Goal: Information Seeking & Learning: Learn about a topic

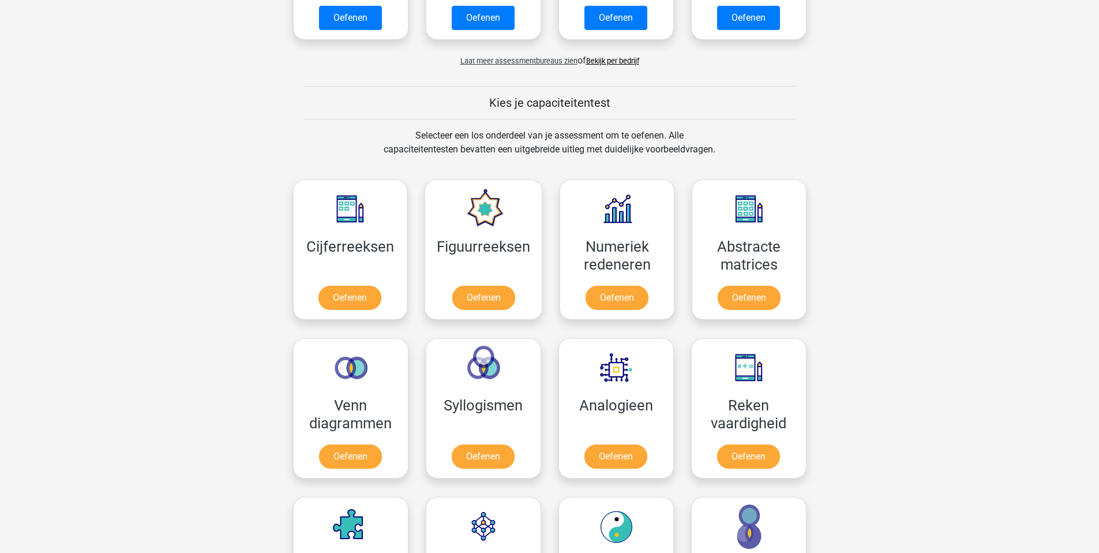
scroll to position [364, 0]
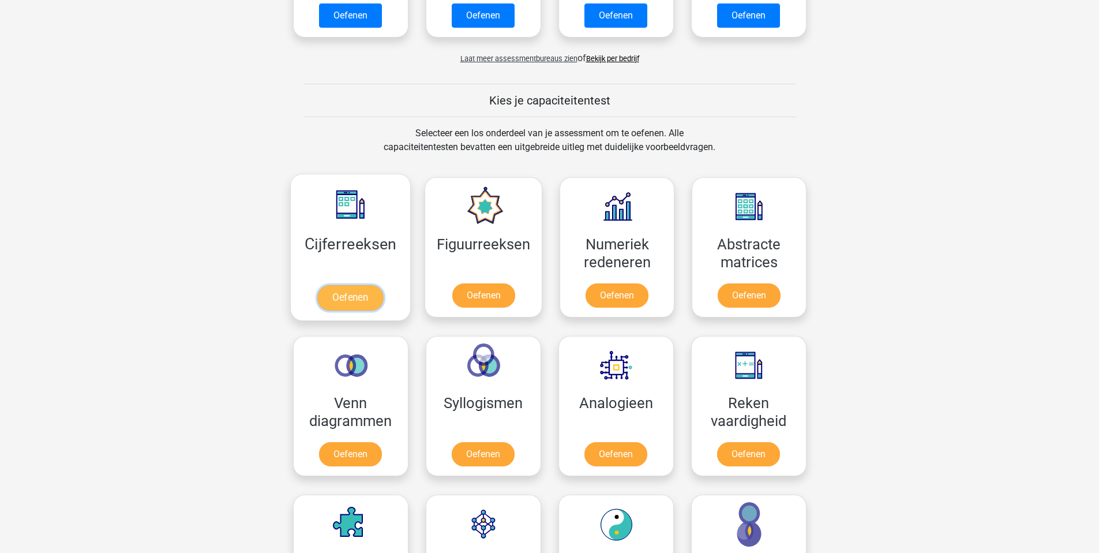
click at [356, 295] on link "Oefenen" at bounding box center [350, 297] width 66 height 25
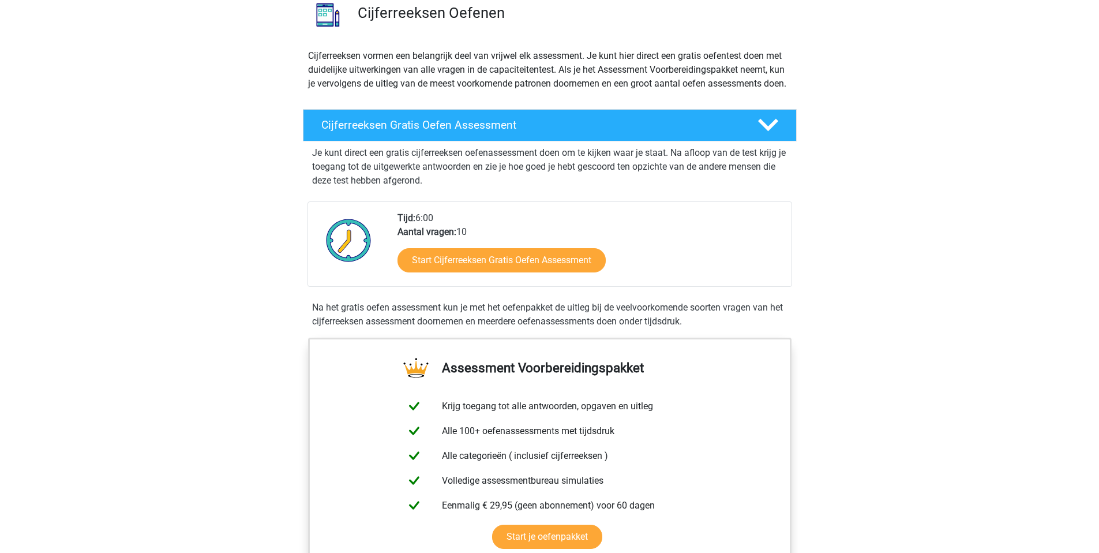
scroll to position [96, 0]
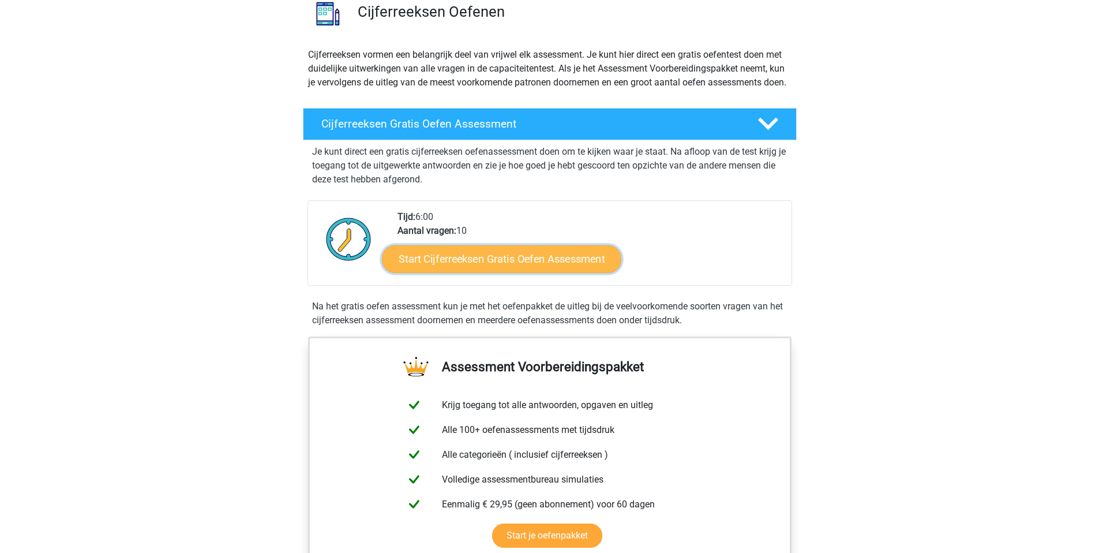
click at [461, 272] on link "Start Cijferreeksen Gratis Oefen Assessment" at bounding box center [502, 259] width 240 height 28
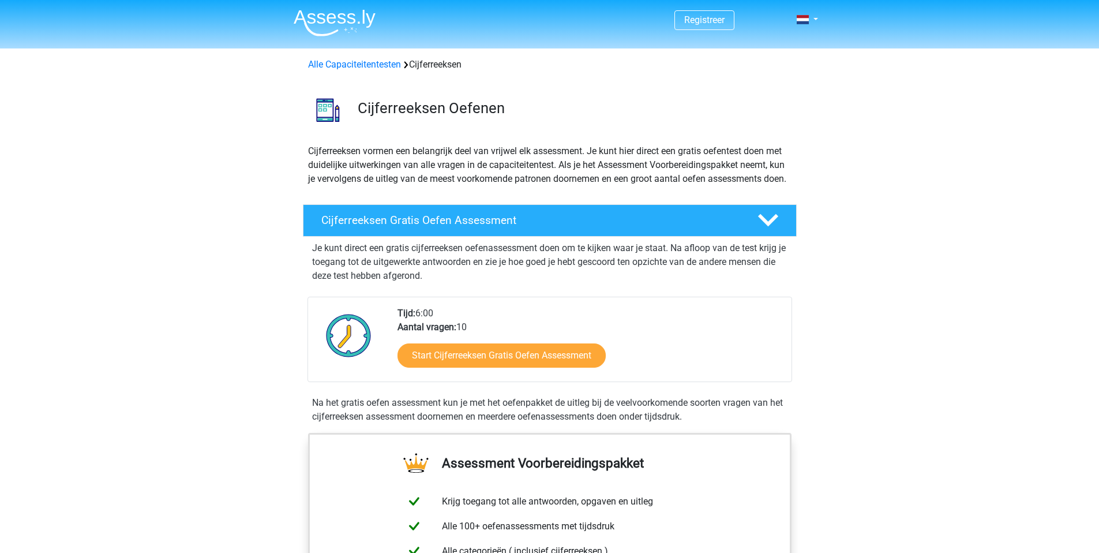
scroll to position [96, 0]
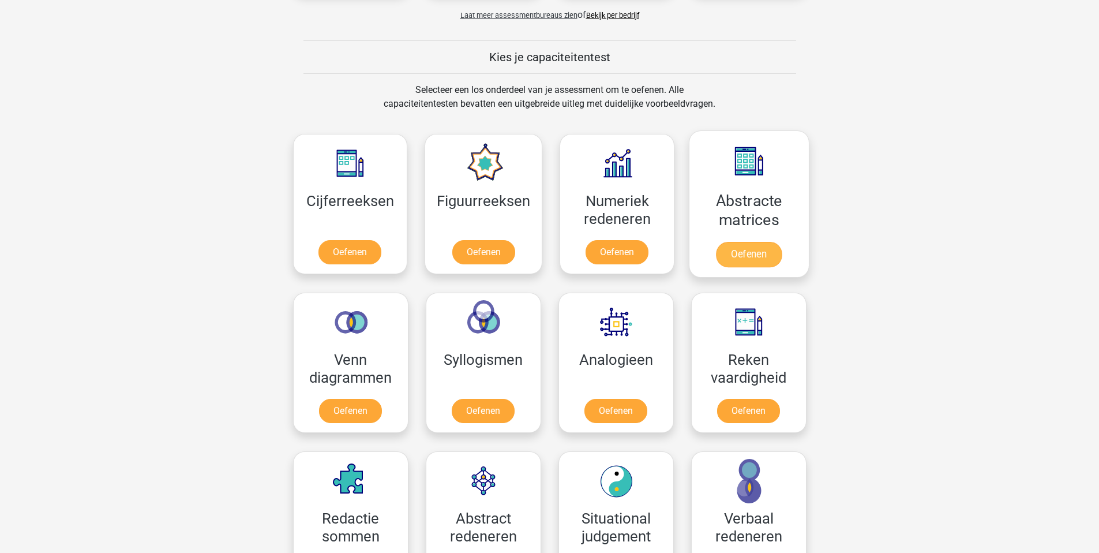
scroll to position [435, 0]
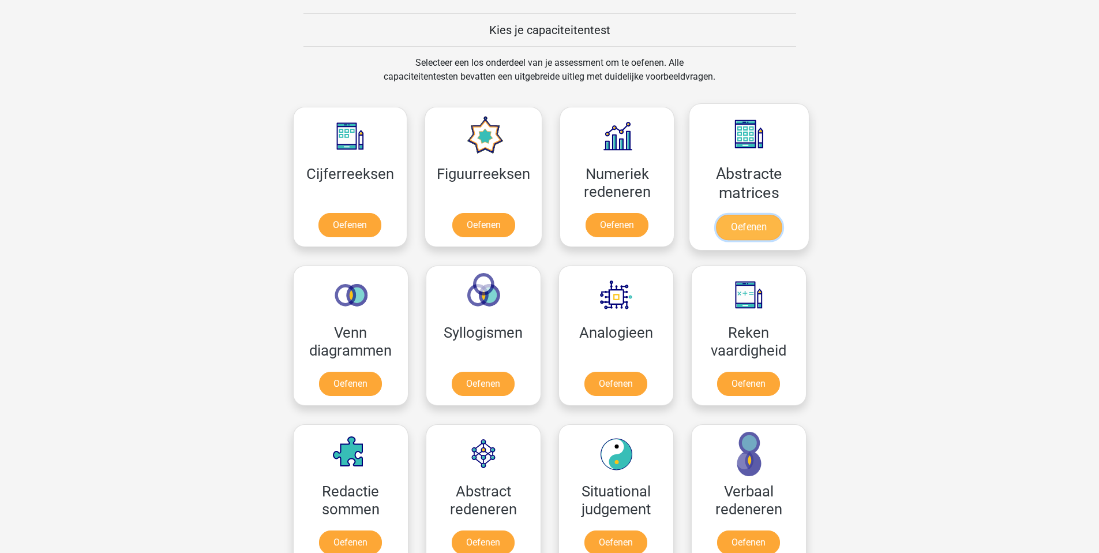
click at [760, 231] on link "Oefenen" at bounding box center [749, 227] width 66 height 25
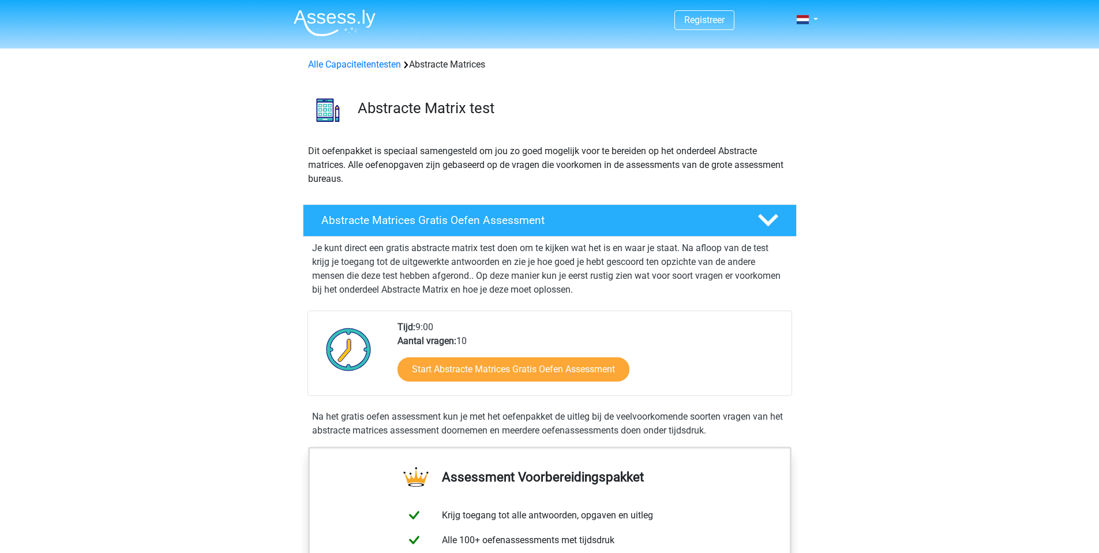
scroll to position [2, 0]
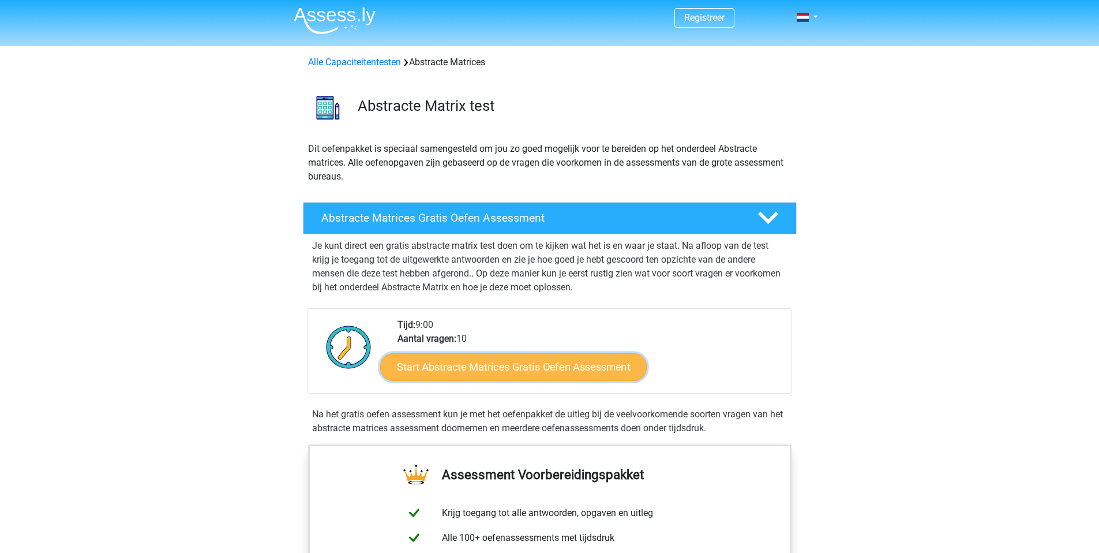
click at [416, 373] on link "Start Abstracte Matrices Gratis Oefen Assessment" at bounding box center [513, 367] width 267 height 28
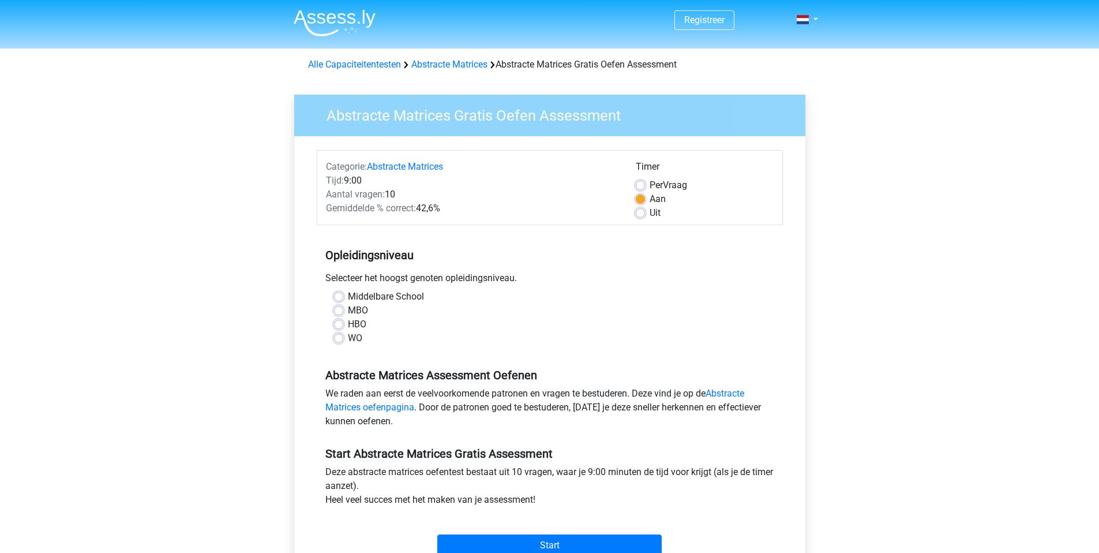
click at [351, 326] on label "HBO" at bounding box center [357, 324] width 18 height 14
click at [343, 326] on input "HBO" at bounding box center [338, 323] width 9 height 12
radio input "true"
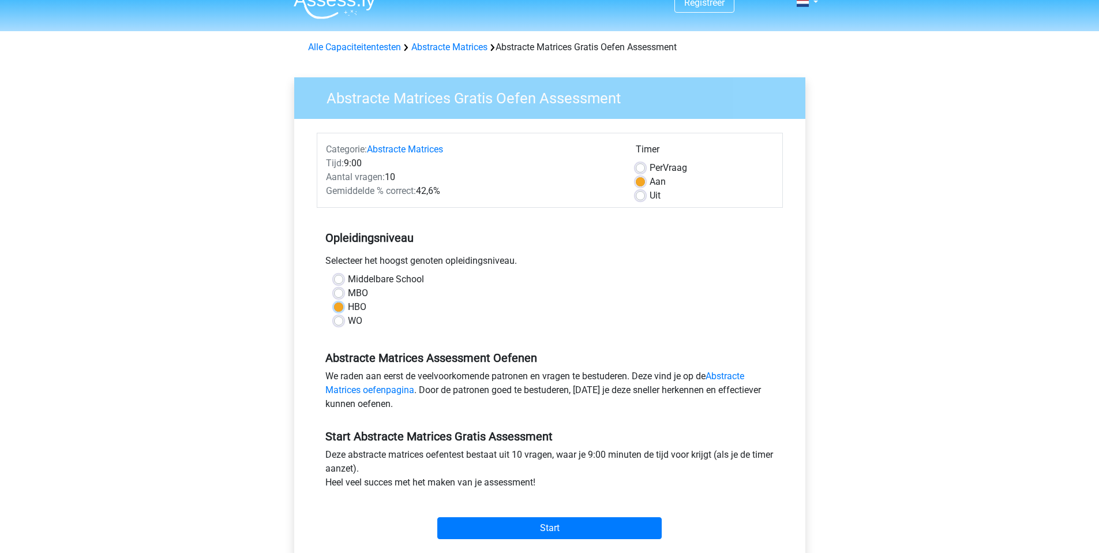
scroll to position [18, 0]
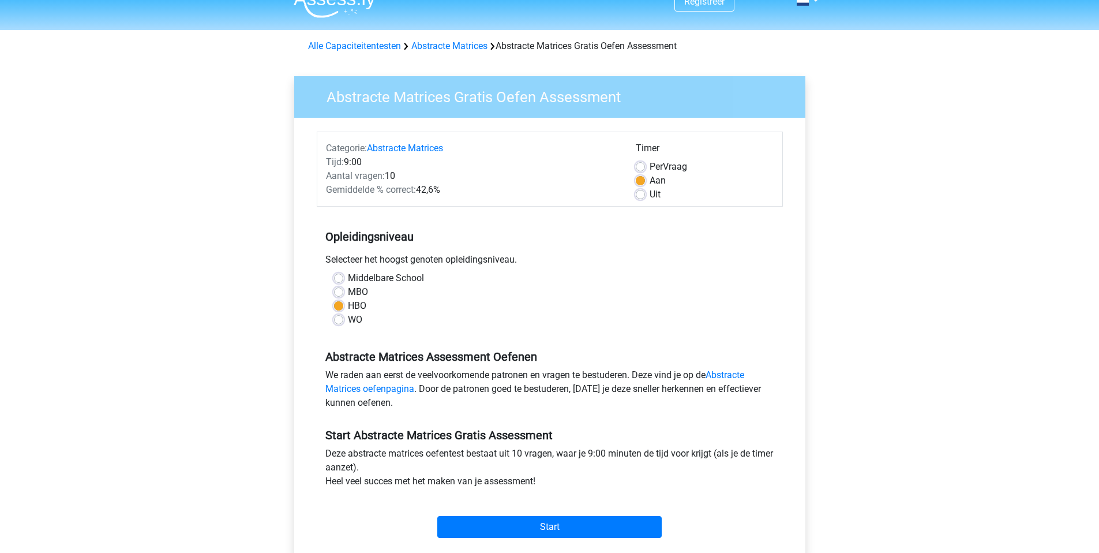
click at [349, 319] on label "WO" at bounding box center [355, 320] width 14 height 14
click at [343, 319] on input "WO" at bounding box center [338, 319] width 9 height 12
radio input "true"
click at [348, 306] on label "HBO" at bounding box center [357, 306] width 18 height 14
click at [342, 306] on input "HBO" at bounding box center [338, 305] width 9 height 12
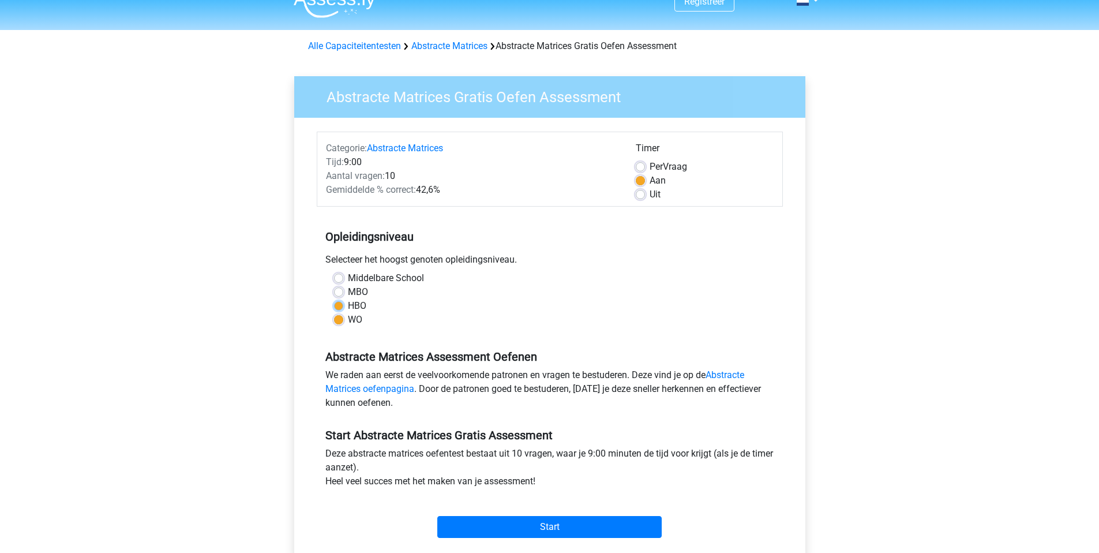
radio input "true"
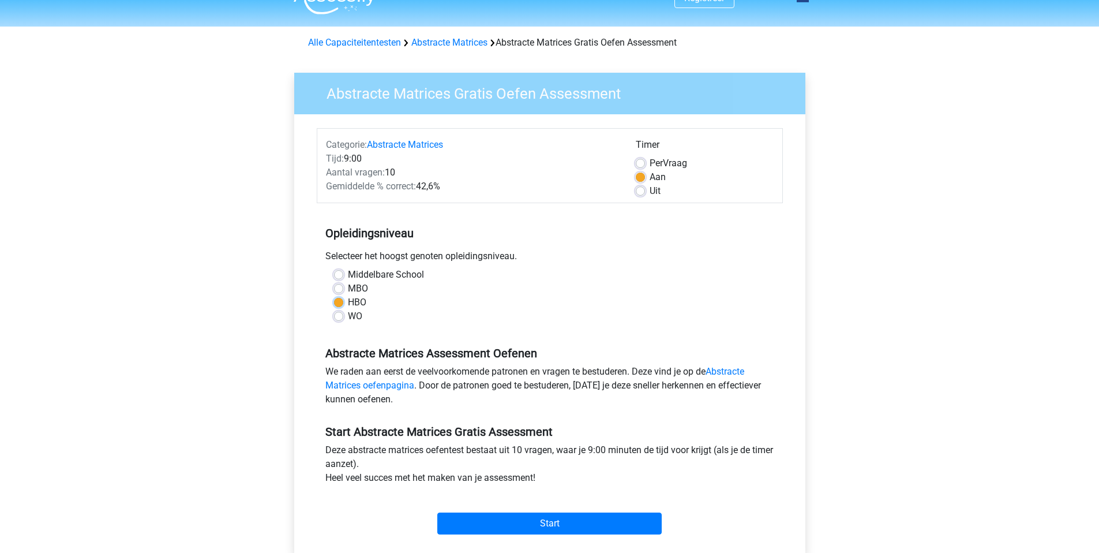
scroll to position [23, 0]
click at [658, 159] on span "Per" at bounding box center [656, 162] width 13 height 11
click at [645, 159] on input "Per Vraag" at bounding box center [640, 162] width 9 height 12
radio input "true"
click at [596, 513] on input "Start" at bounding box center [549, 523] width 225 height 22
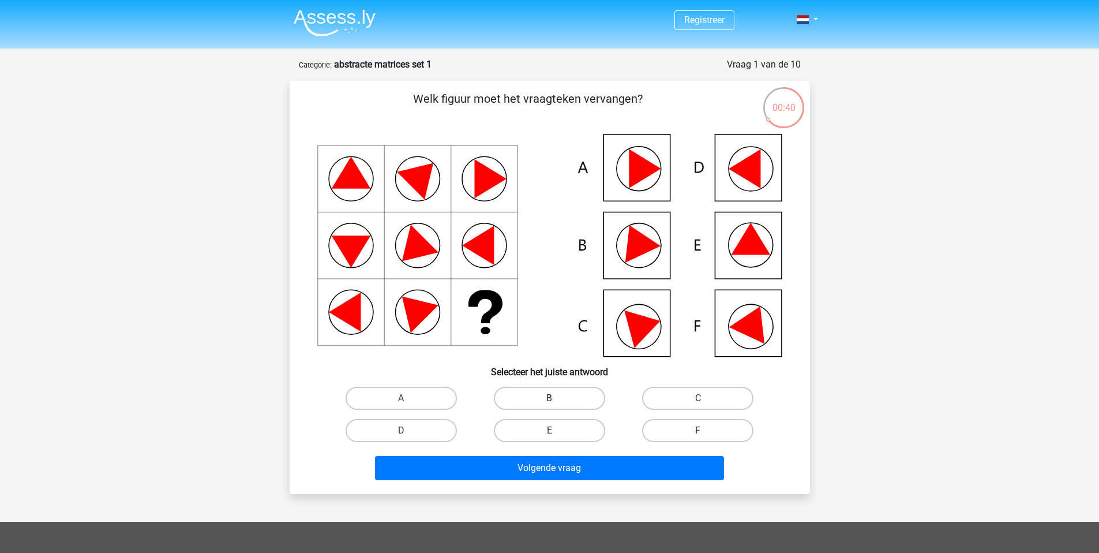
click at [537, 401] on label "B" at bounding box center [549, 398] width 111 height 23
click at [549, 401] on input "B" at bounding box center [553, 402] width 8 height 8
radio input "true"
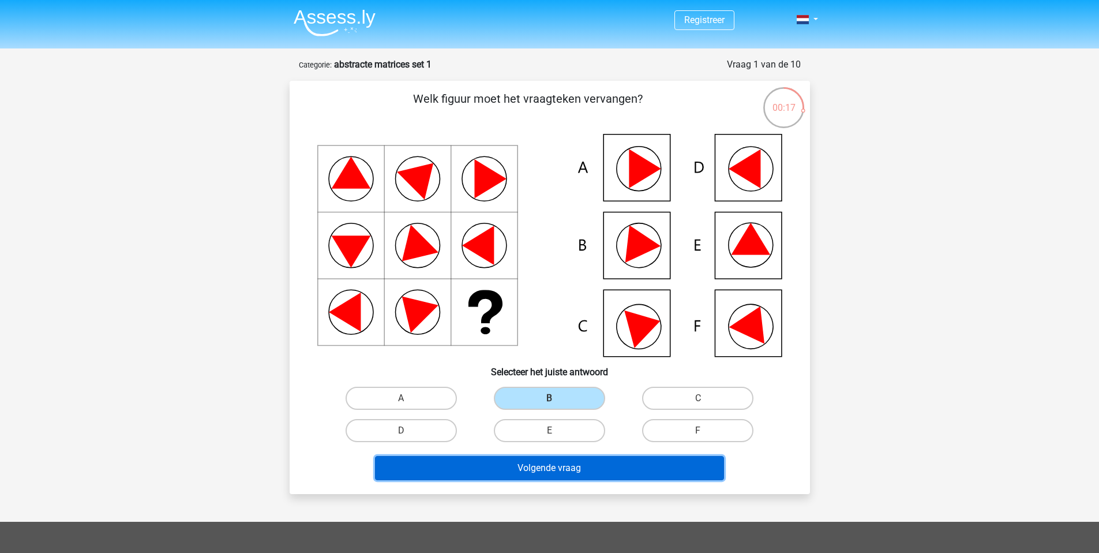
click at [553, 473] on button "Volgende vraag" at bounding box center [549, 468] width 349 height 24
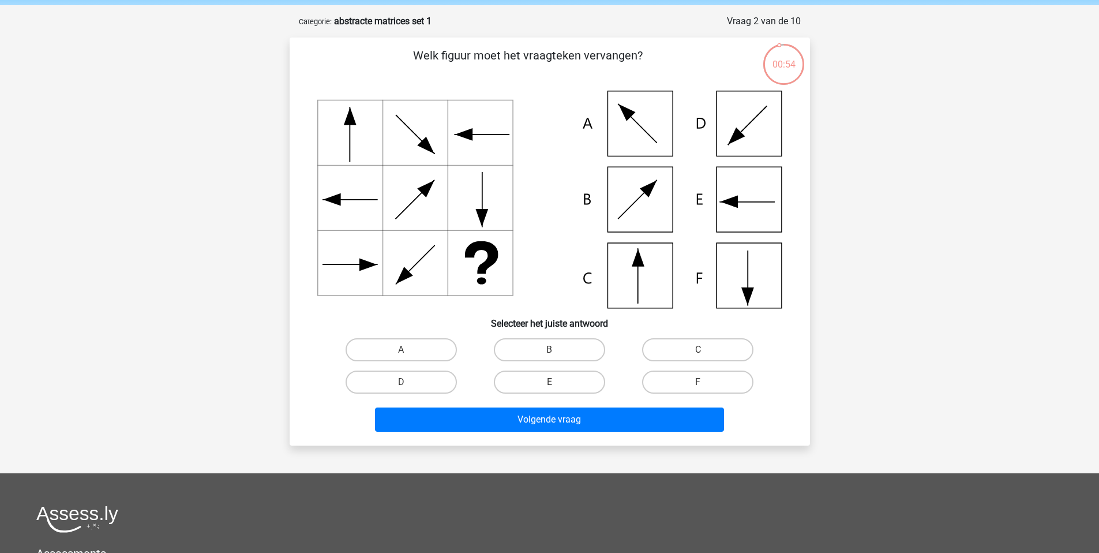
scroll to position [37, 0]
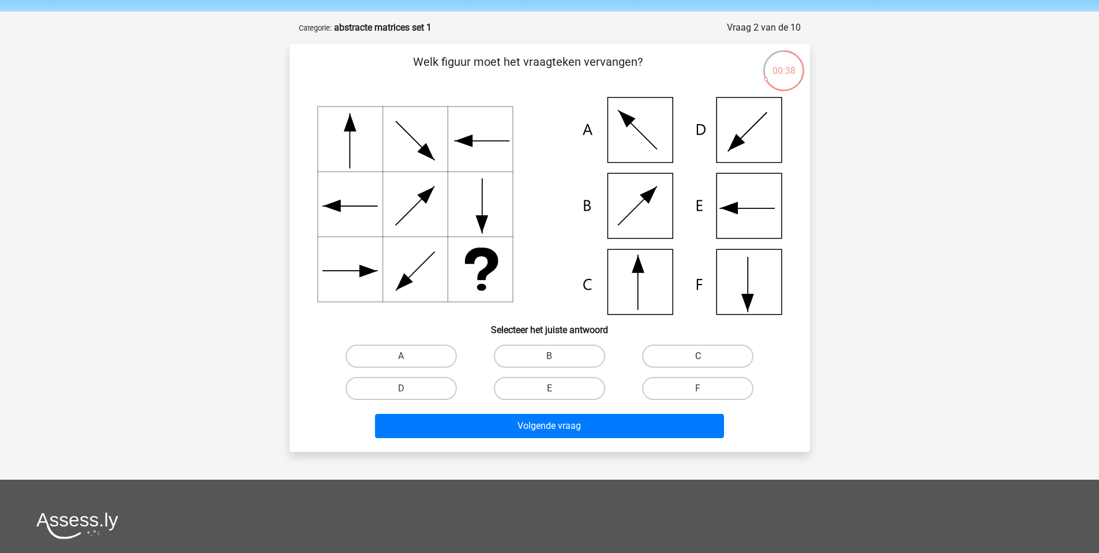
click at [690, 356] on label "C" at bounding box center [697, 356] width 111 height 23
click at [698, 356] on input "C" at bounding box center [702, 360] width 8 height 8
radio input "true"
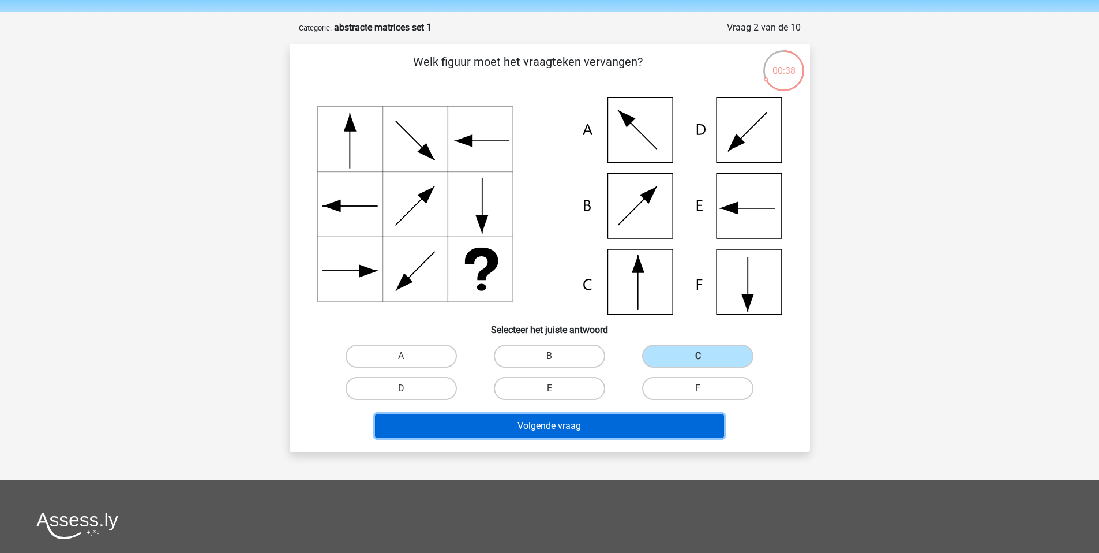
click at [601, 427] on button "Volgende vraag" at bounding box center [549, 426] width 349 height 24
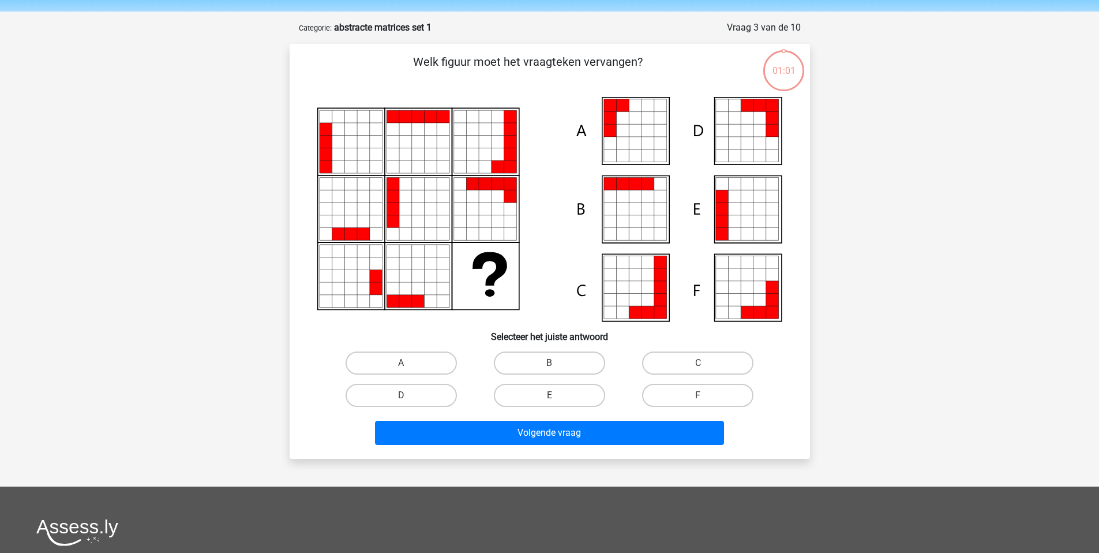
scroll to position [58, 0]
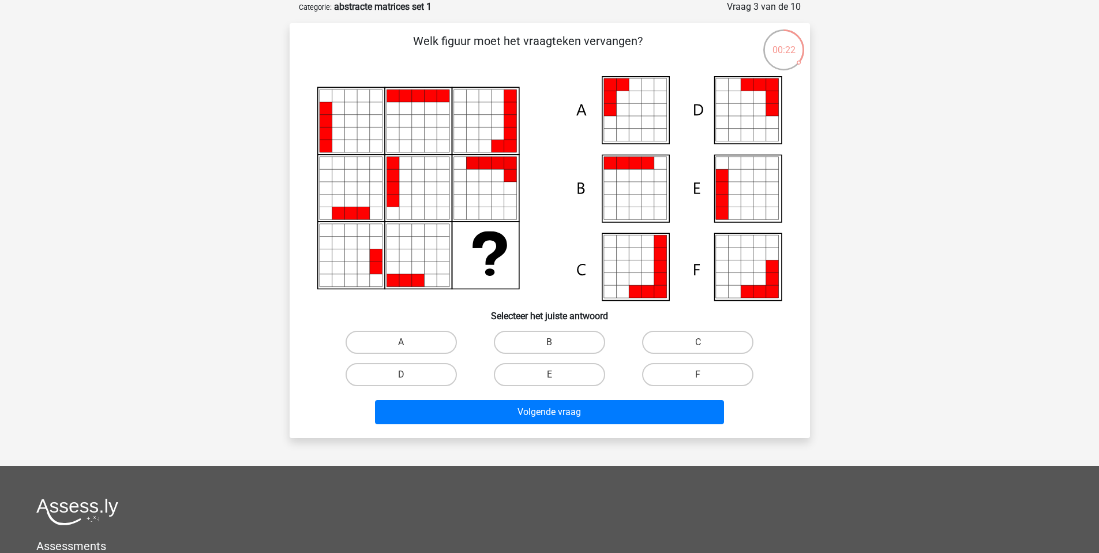
click at [408, 347] on input "A" at bounding box center [405, 346] width 8 height 8
radio input "true"
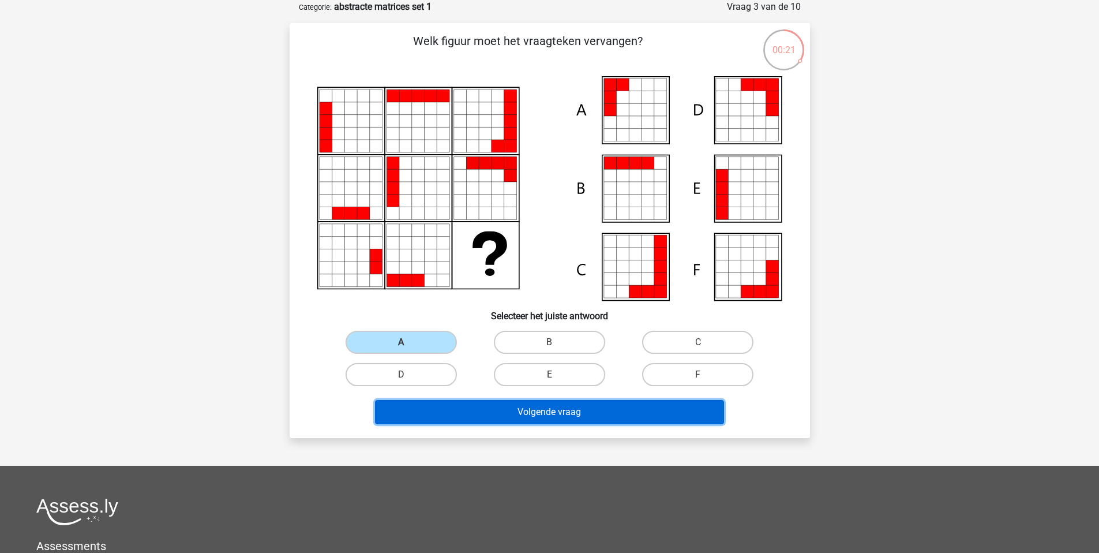
click at [507, 405] on button "Volgende vraag" at bounding box center [549, 412] width 349 height 24
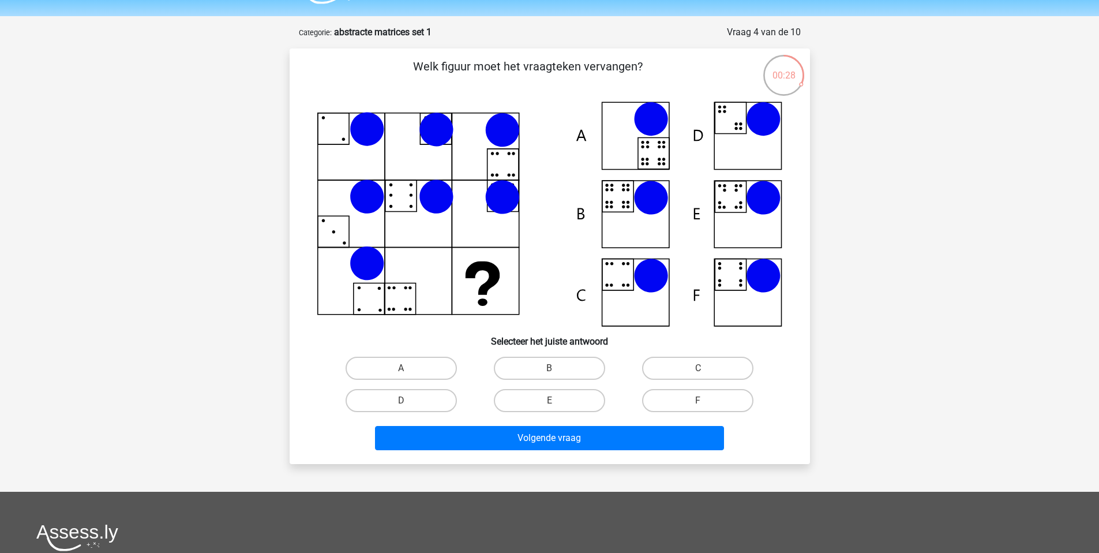
scroll to position [38, 0]
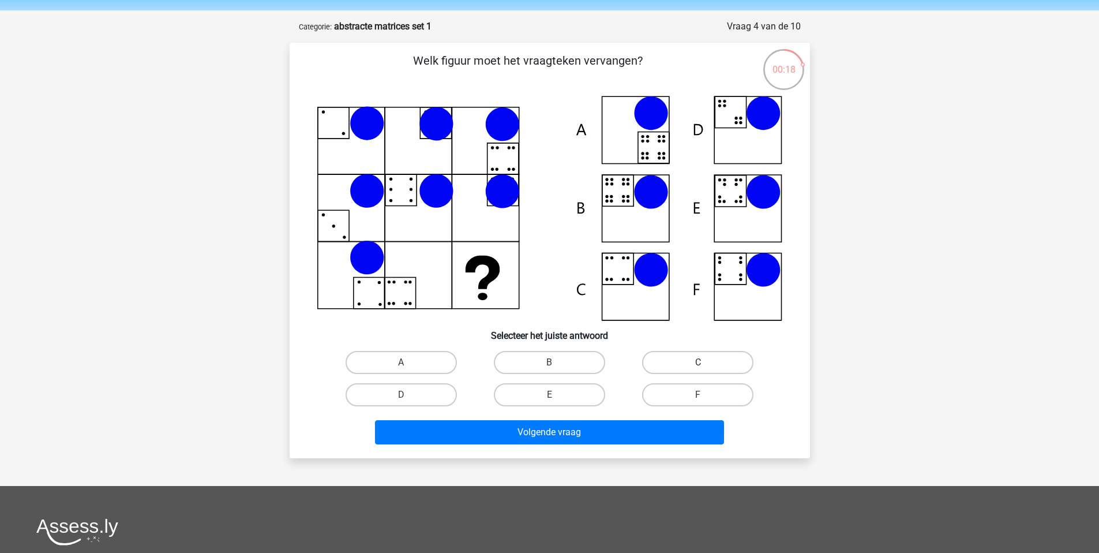
click at [666, 364] on label "C" at bounding box center [697, 362] width 111 height 23
click at [698, 364] on input "C" at bounding box center [702, 366] width 8 height 8
radio input "true"
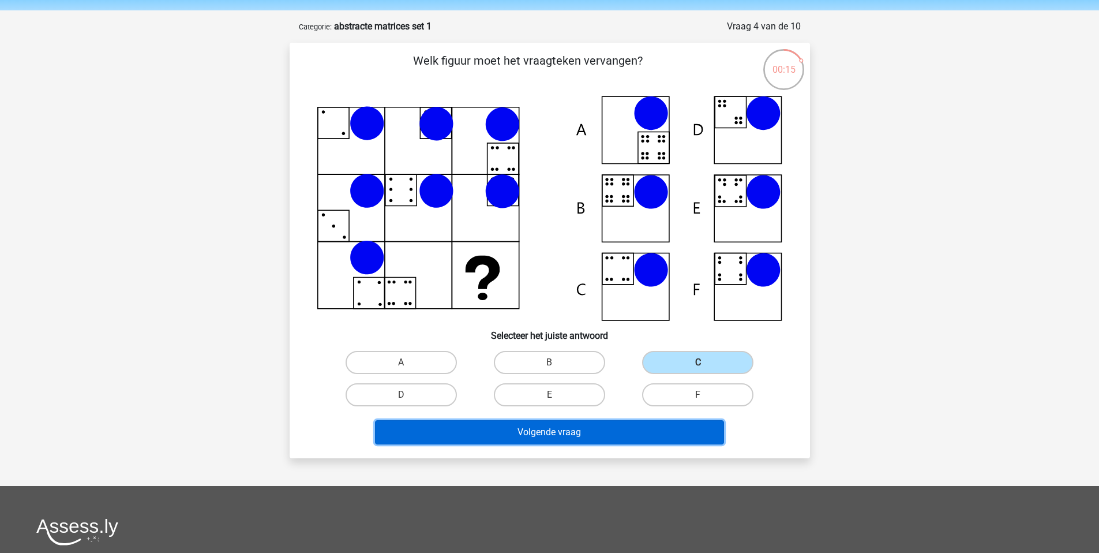
click at [620, 432] on button "Volgende vraag" at bounding box center [549, 432] width 349 height 24
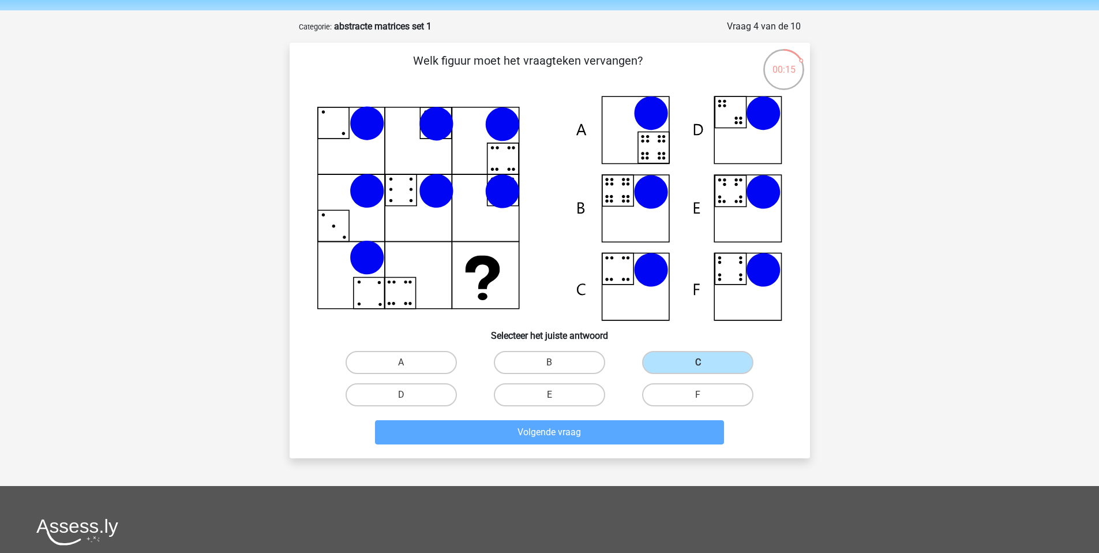
scroll to position [58, 0]
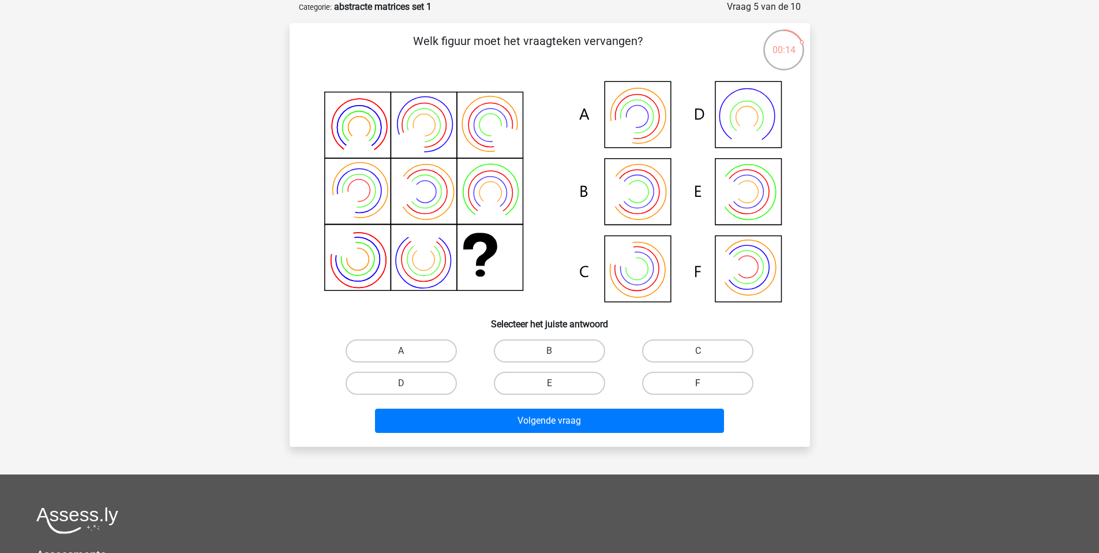
click at [717, 389] on label "F" at bounding box center [697, 383] width 111 height 23
click at [706, 389] on input "F" at bounding box center [702, 387] width 8 height 8
radio input "true"
click at [547, 349] on label "B" at bounding box center [549, 350] width 111 height 23
click at [549, 351] on input "B" at bounding box center [553, 355] width 8 height 8
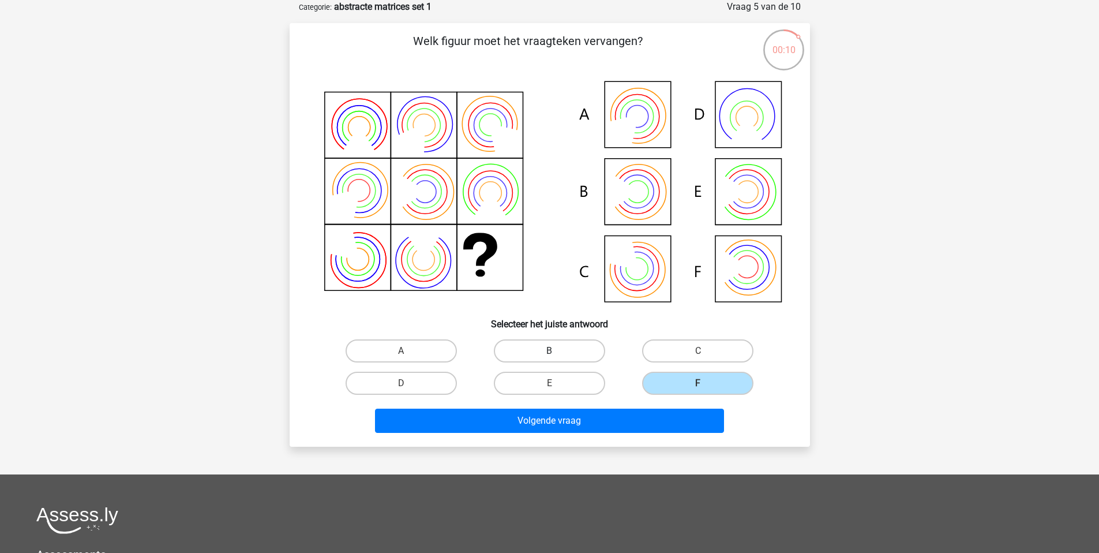
radio input "true"
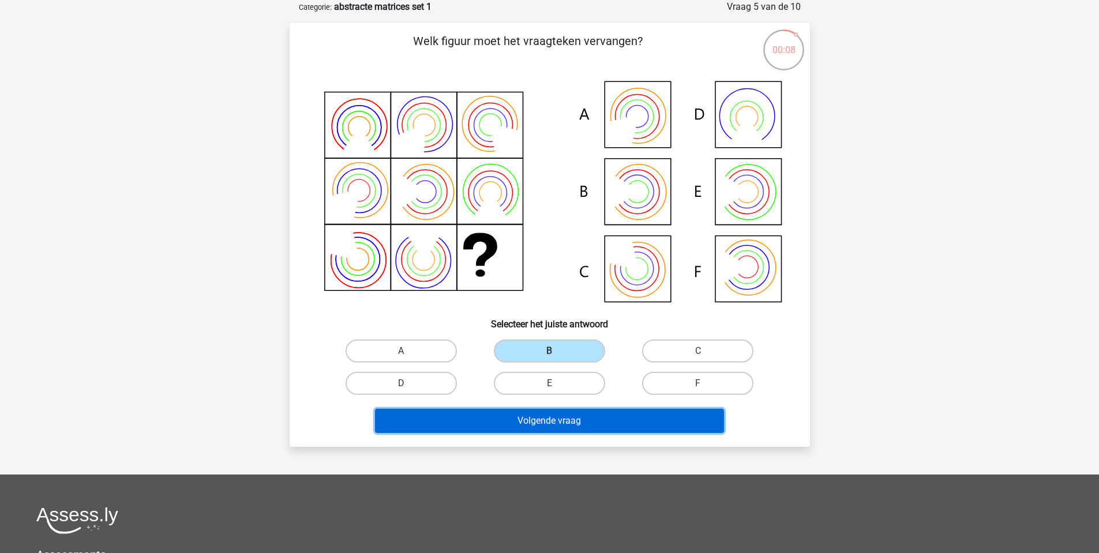
click at [571, 430] on button "Volgende vraag" at bounding box center [549, 421] width 349 height 24
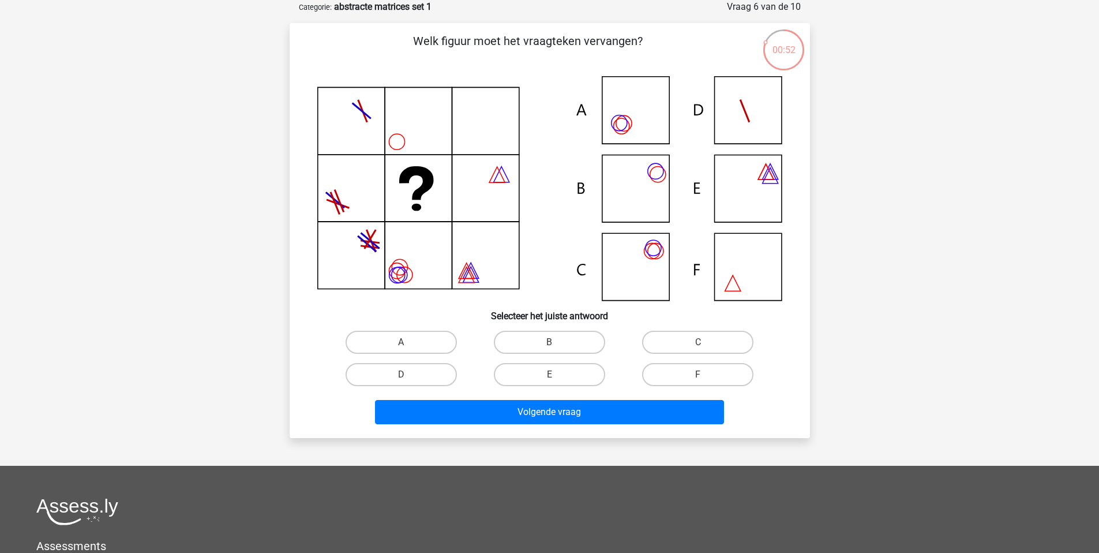
click at [549, 346] on input "B" at bounding box center [553, 346] width 8 height 8
radio input "true"
click at [436, 339] on label "A" at bounding box center [401, 342] width 111 height 23
click at [409, 342] on input "A" at bounding box center [405, 346] width 8 height 8
radio input "true"
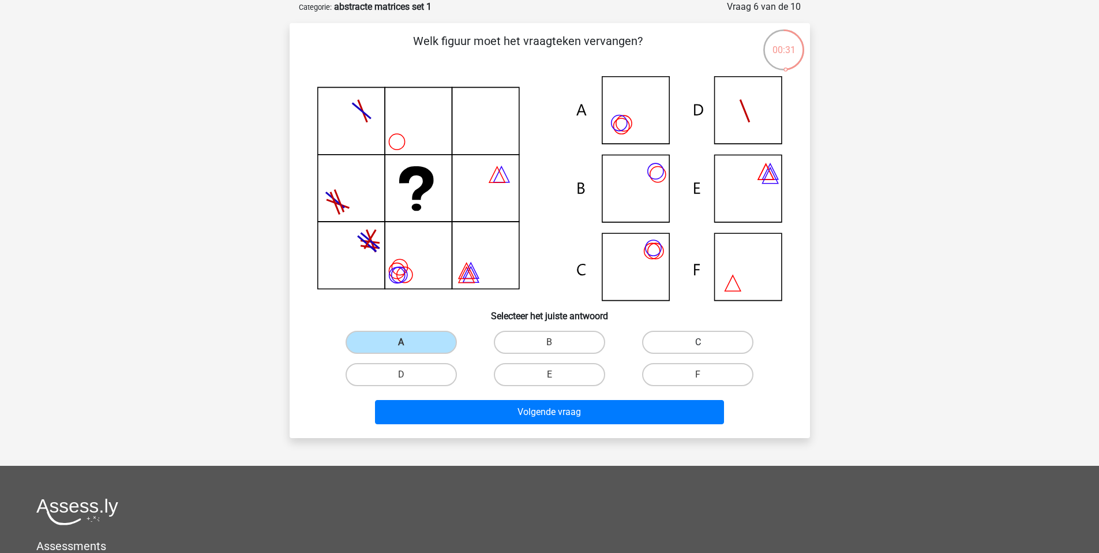
click at [660, 338] on label "C" at bounding box center [697, 342] width 111 height 23
click at [698, 342] on input "C" at bounding box center [702, 346] width 8 height 8
radio input "true"
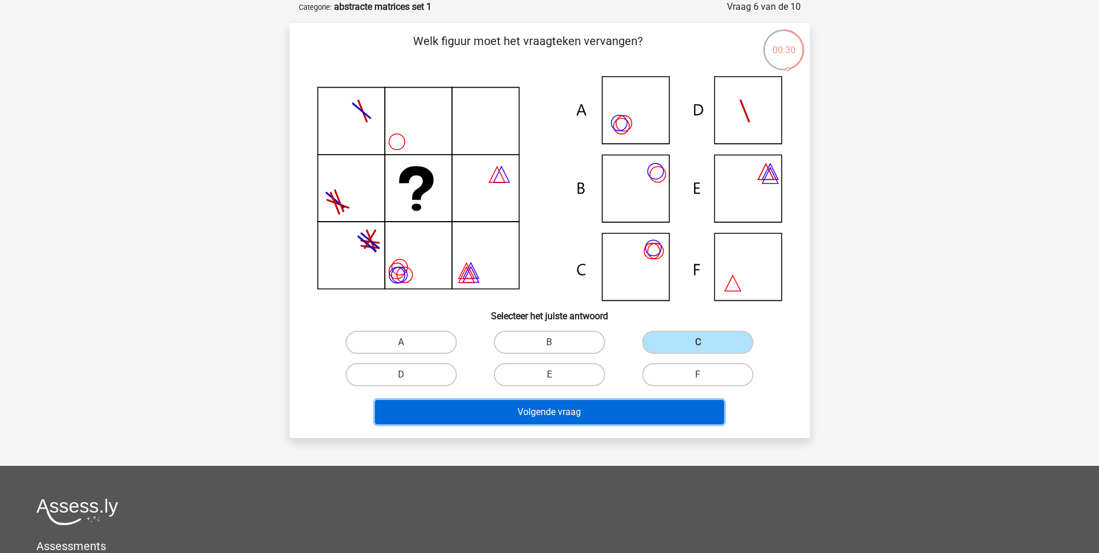
click at [526, 414] on button "Volgende vraag" at bounding box center [549, 412] width 349 height 24
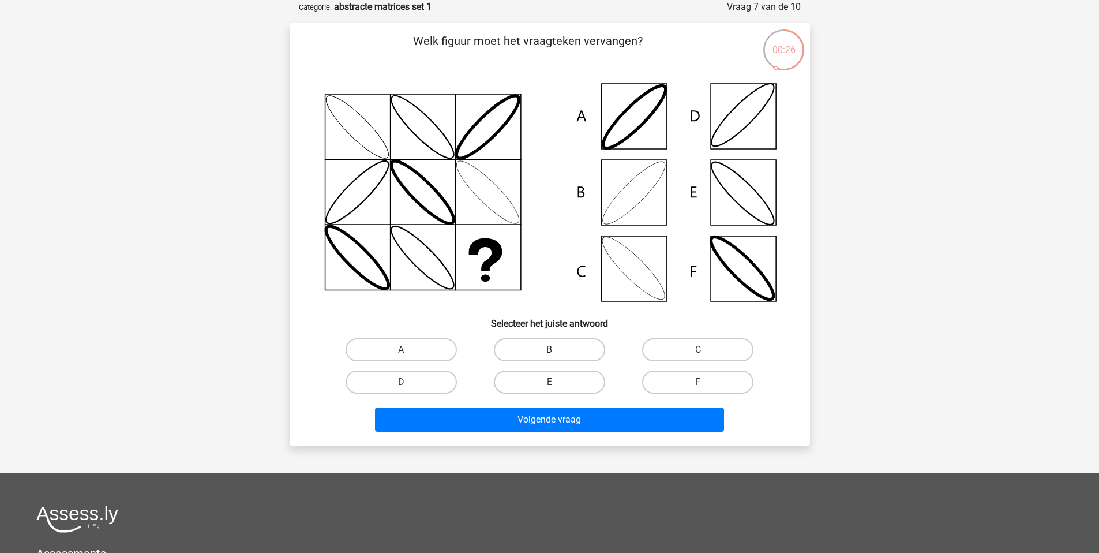
click at [536, 349] on label "B" at bounding box center [549, 349] width 111 height 23
click at [549, 350] on input "B" at bounding box center [553, 354] width 8 height 8
radio input "true"
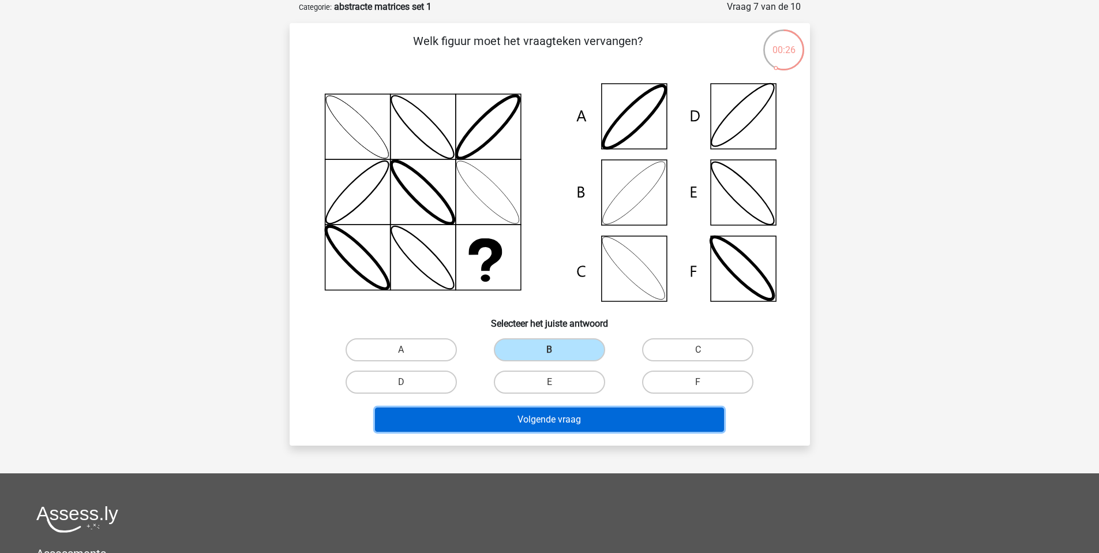
click at [579, 421] on button "Volgende vraag" at bounding box center [549, 419] width 349 height 24
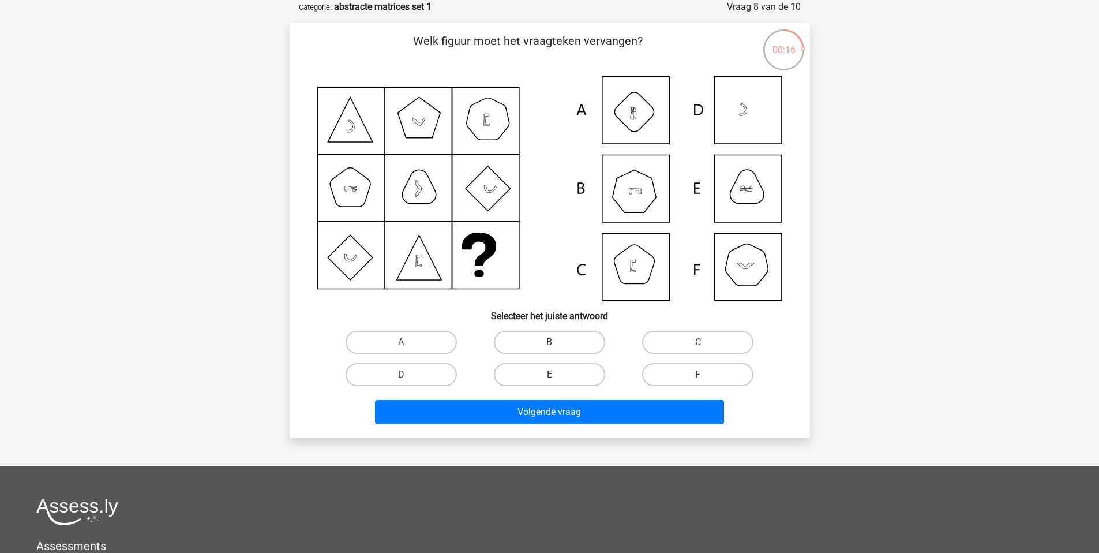
click at [536, 343] on label "B" at bounding box center [549, 342] width 111 height 23
click at [549, 343] on input "B" at bounding box center [553, 346] width 8 height 8
radio input "true"
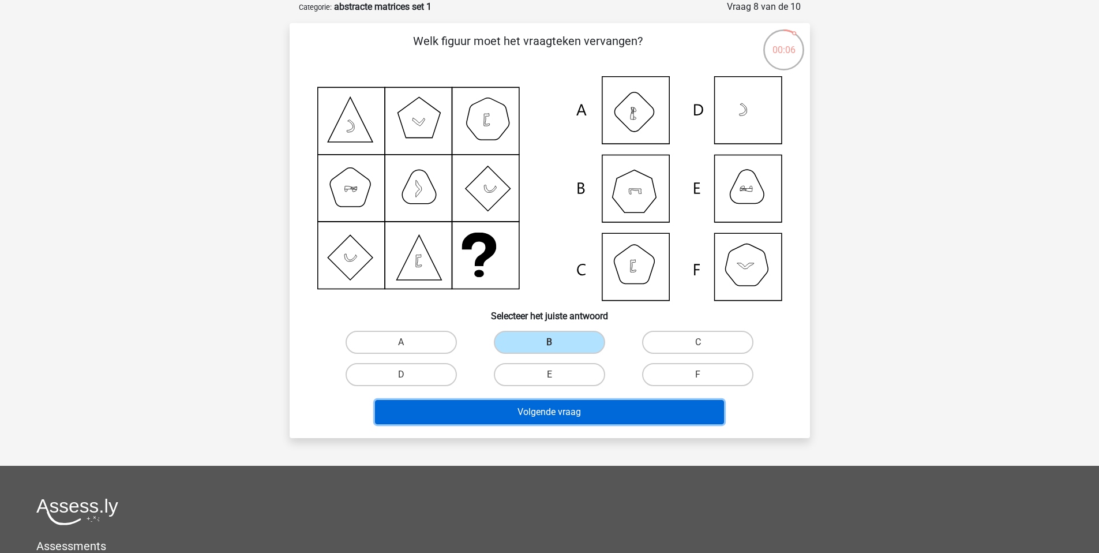
click at [547, 407] on button "Volgende vraag" at bounding box center [549, 412] width 349 height 24
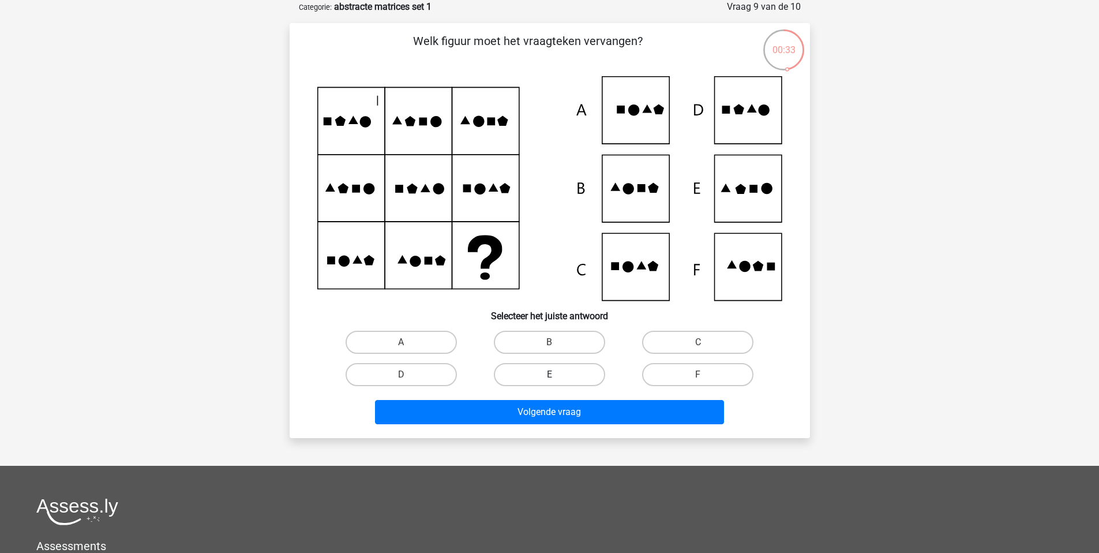
click at [526, 380] on label "E" at bounding box center [549, 374] width 111 height 23
click at [549, 380] on input "E" at bounding box center [553, 379] width 8 height 8
radio input "true"
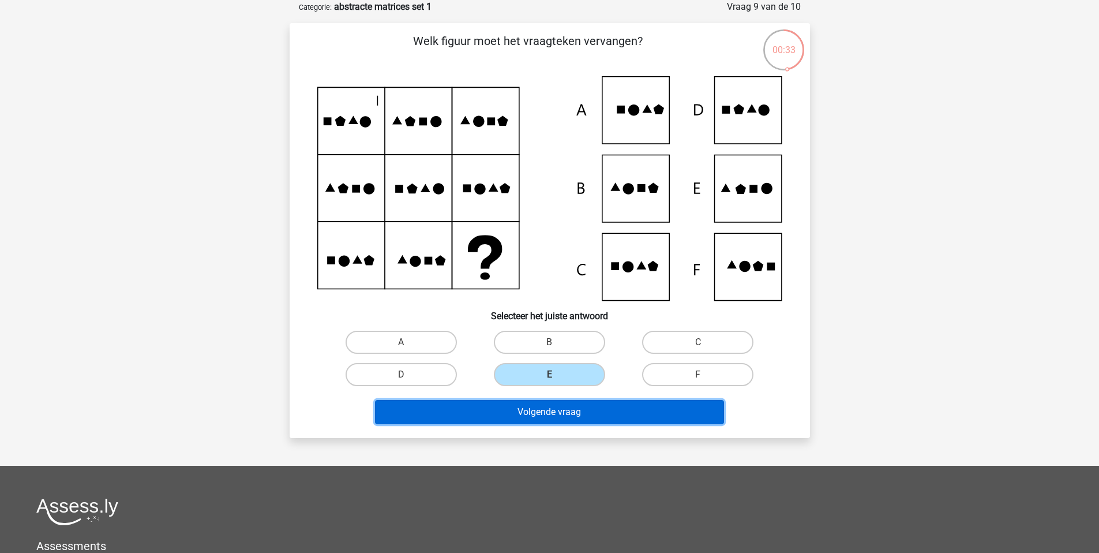
click at [548, 409] on button "Volgende vraag" at bounding box center [549, 412] width 349 height 24
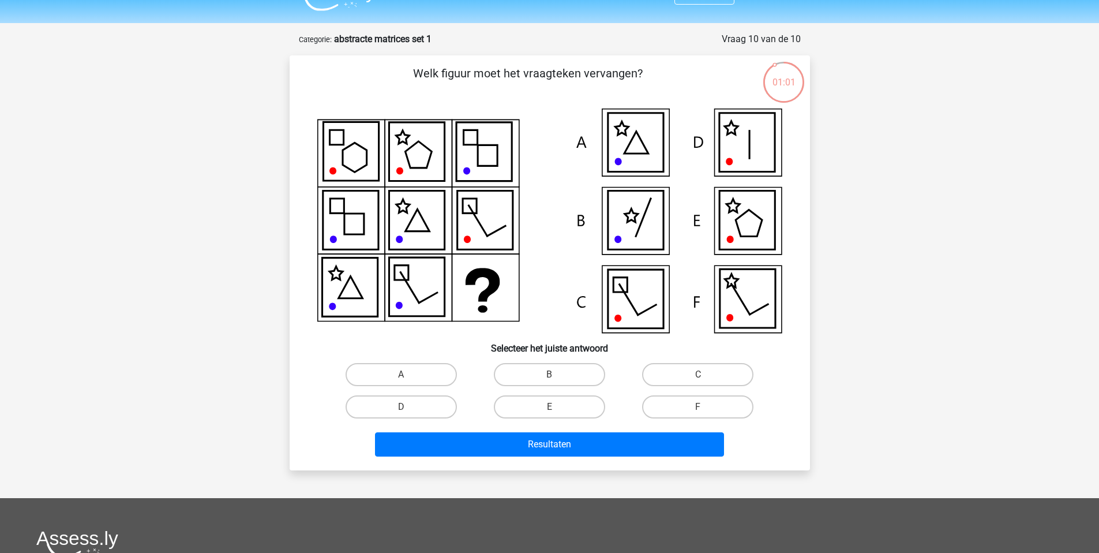
scroll to position [37, 0]
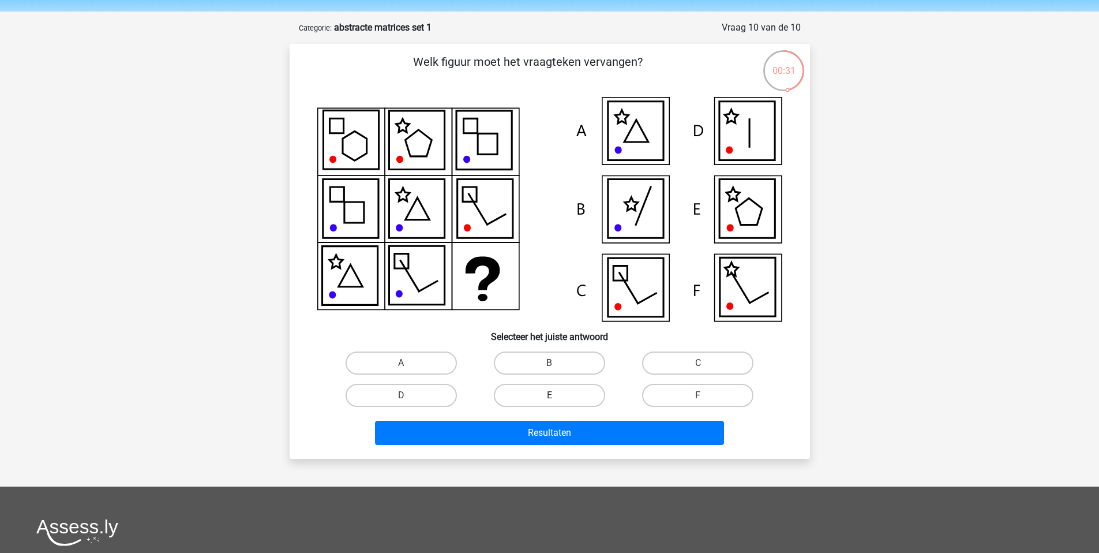
click at [535, 397] on label "E" at bounding box center [549, 395] width 111 height 23
click at [549, 397] on input "E" at bounding box center [553, 399] width 8 height 8
radio input "true"
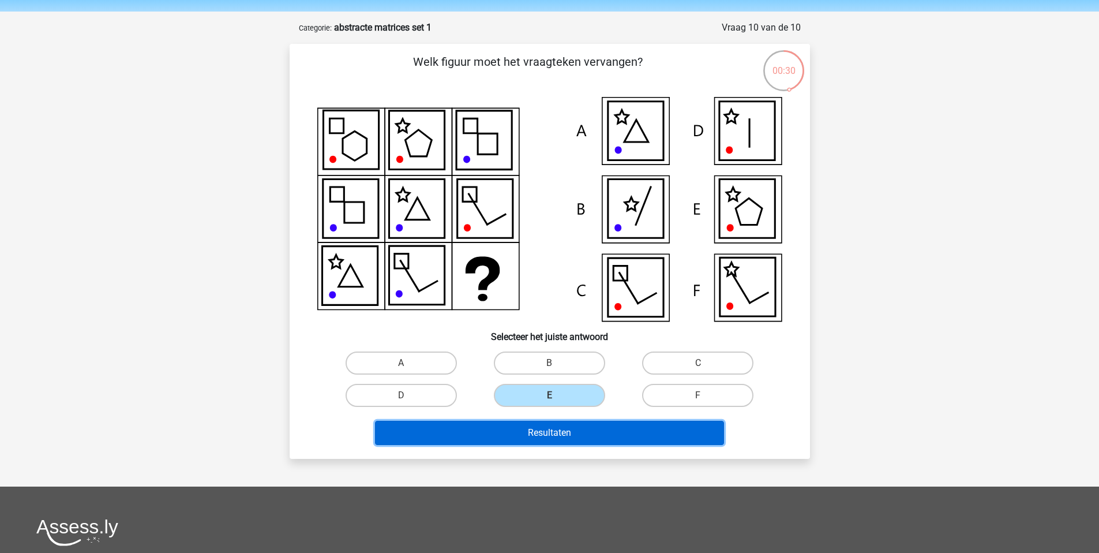
click at [575, 433] on button "Resultaten" at bounding box center [549, 433] width 349 height 24
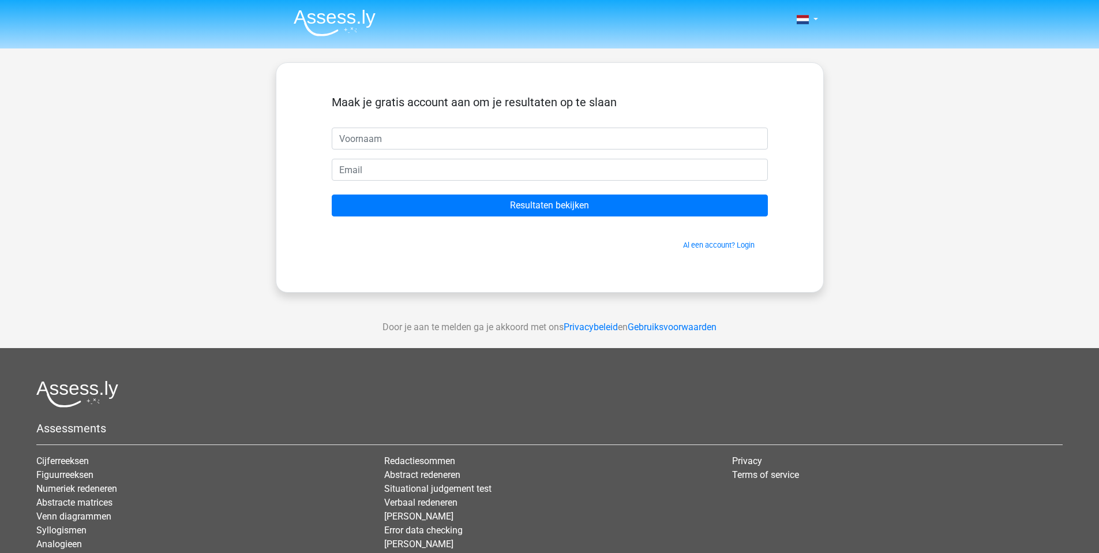
click at [373, 137] on input "text" at bounding box center [550, 139] width 436 height 22
type input "[PERSON_NAME]"
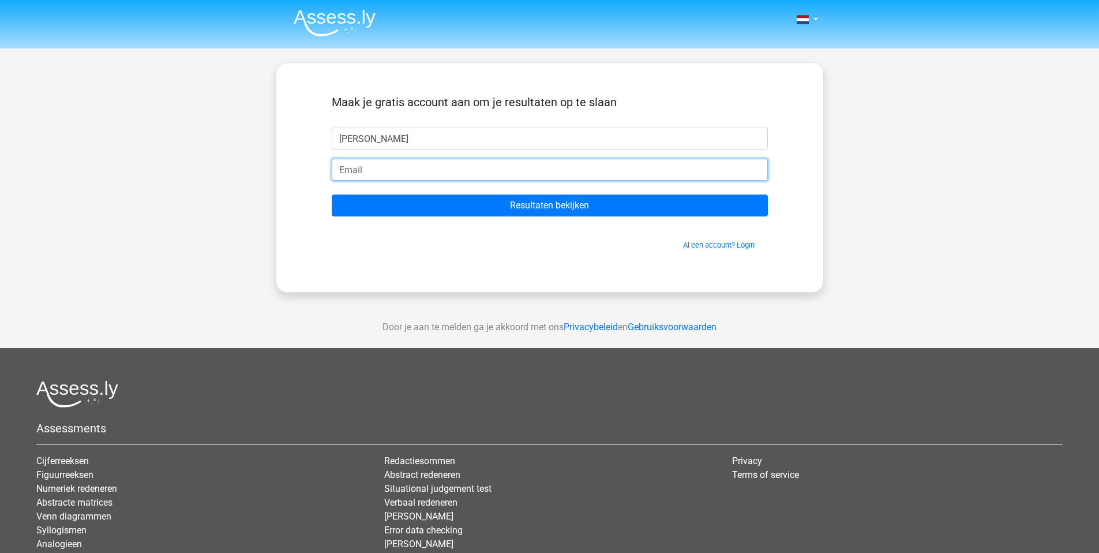
click at [410, 170] on input "email" at bounding box center [550, 170] width 436 height 22
type input "[EMAIL_ADDRESS][DOMAIN_NAME]"
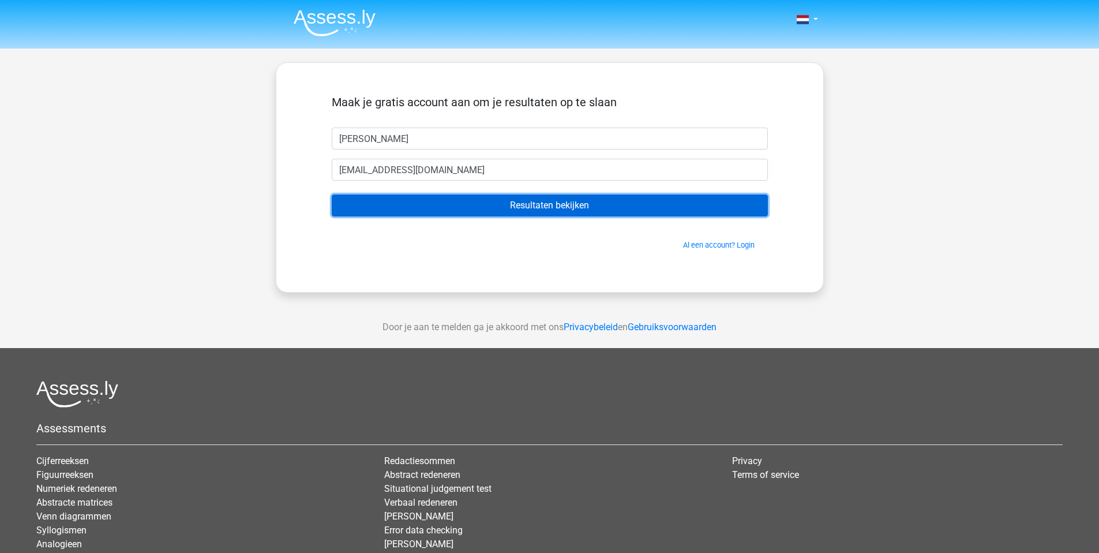
click at [463, 212] on input "Resultaten bekijken" at bounding box center [550, 205] width 436 height 22
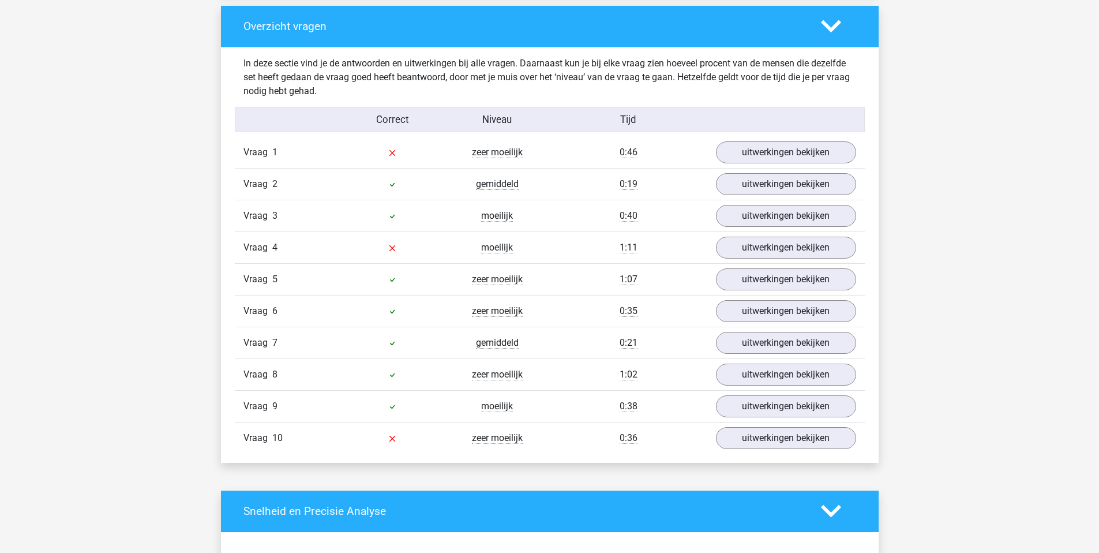
scroll to position [874, 0]
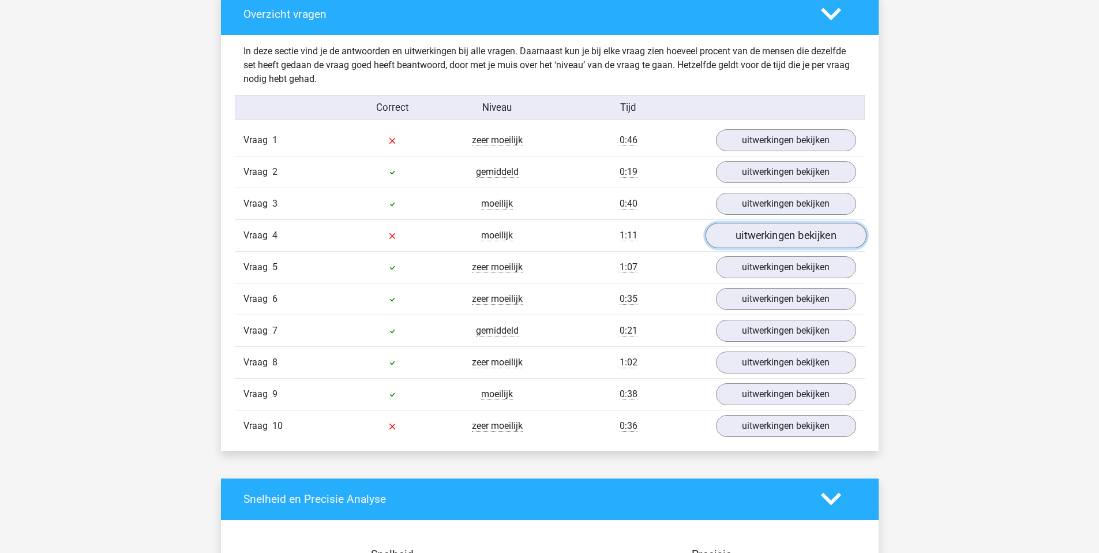
click at [738, 231] on link "uitwerkingen bekijken" at bounding box center [785, 235] width 161 height 25
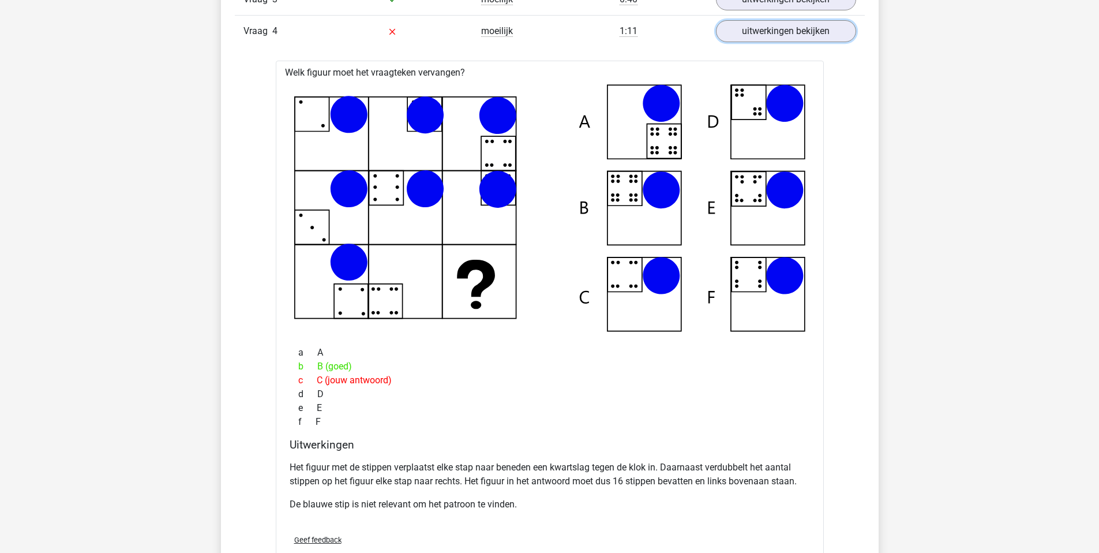
scroll to position [1080, 0]
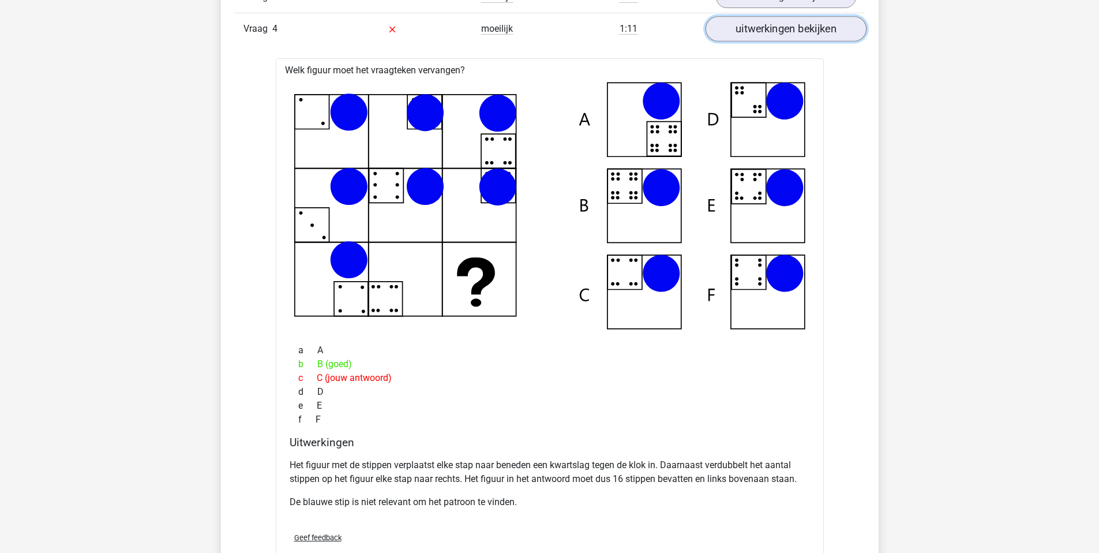
click at [814, 26] on link "uitwerkingen bekijken" at bounding box center [785, 28] width 161 height 25
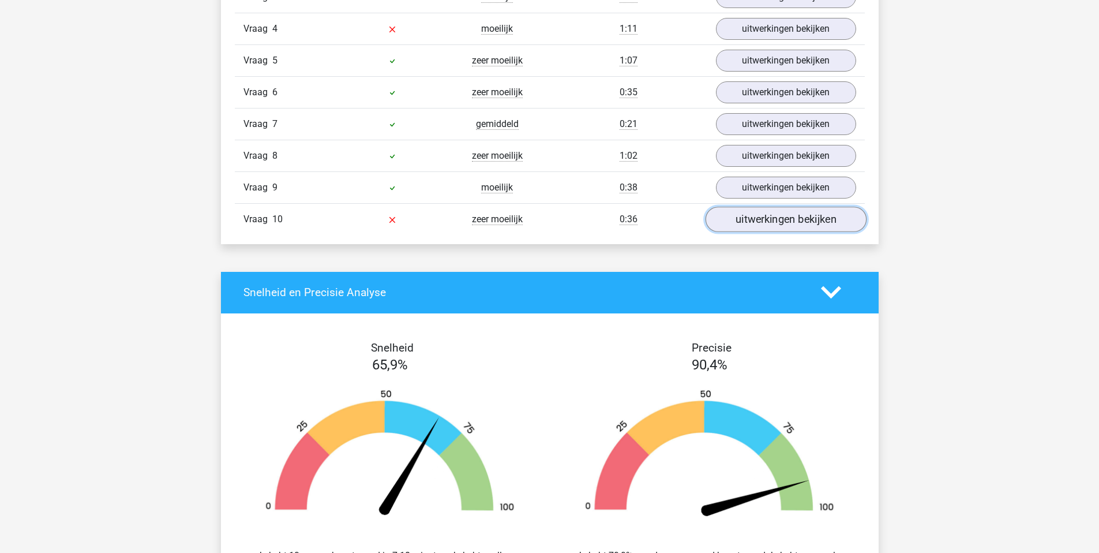
click at [772, 218] on link "uitwerkingen bekijken" at bounding box center [785, 219] width 161 height 25
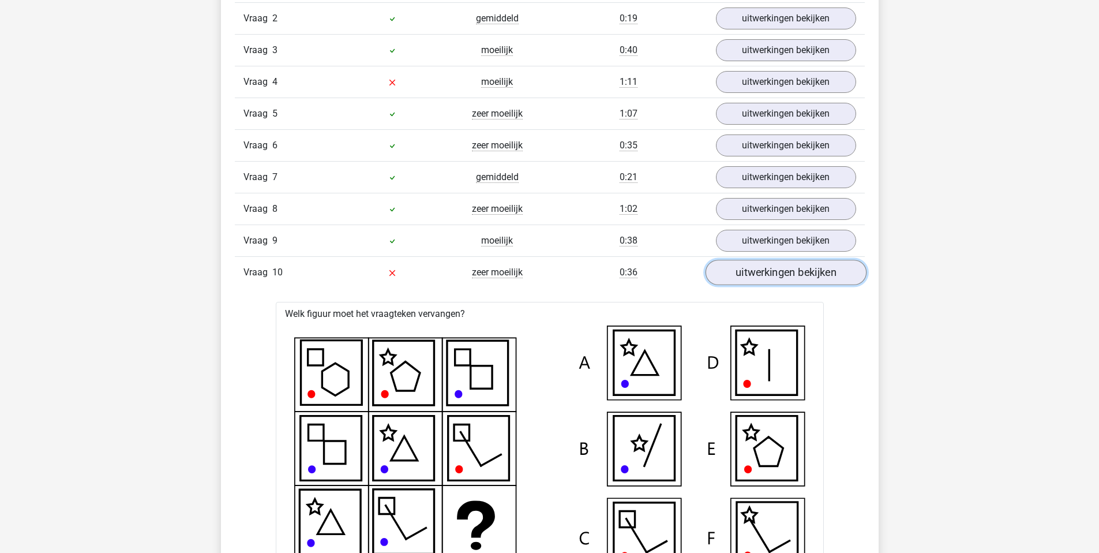
scroll to position [264, 0]
